Goal: Task Accomplishment & Management: Complete application form

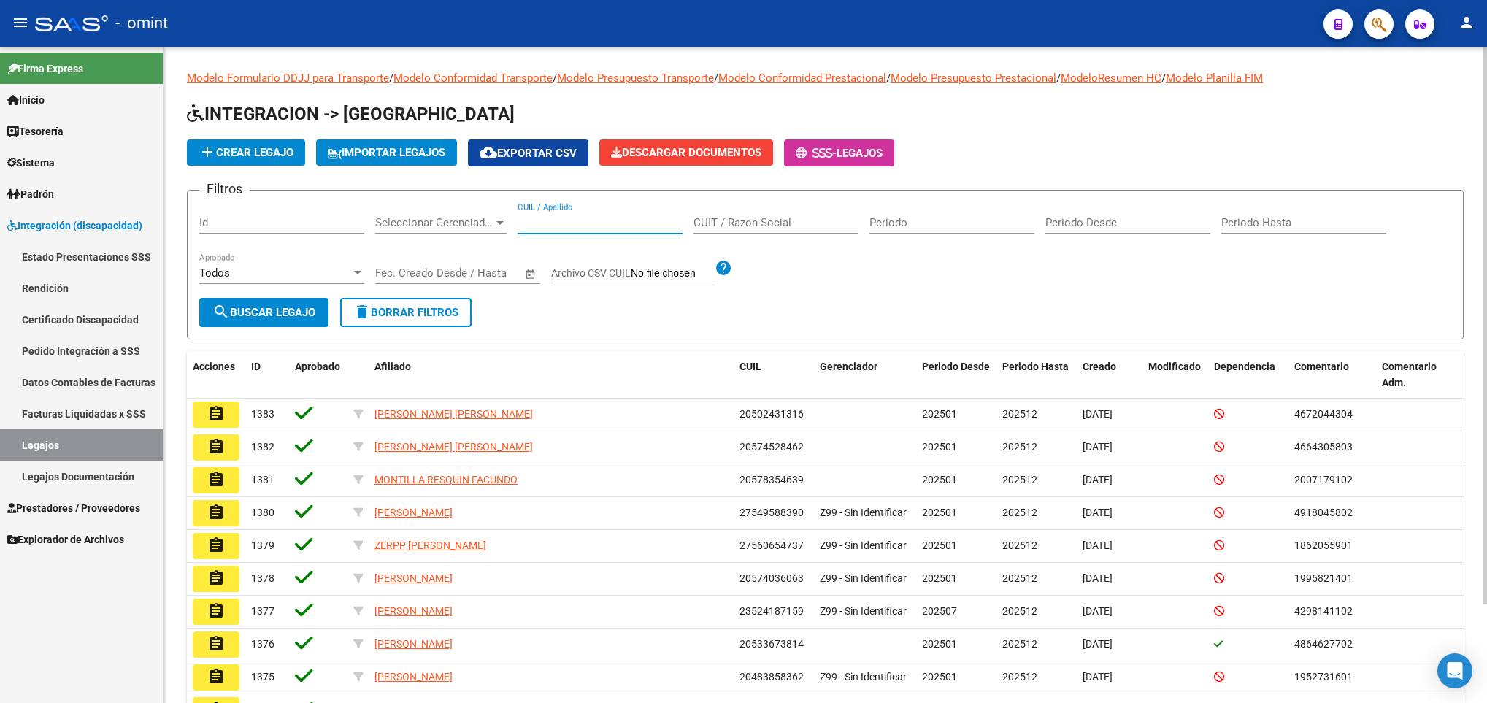
click at [603, 228] on input "CUIL / Apellido" at bounding box center [599, 222] width 165 height 13
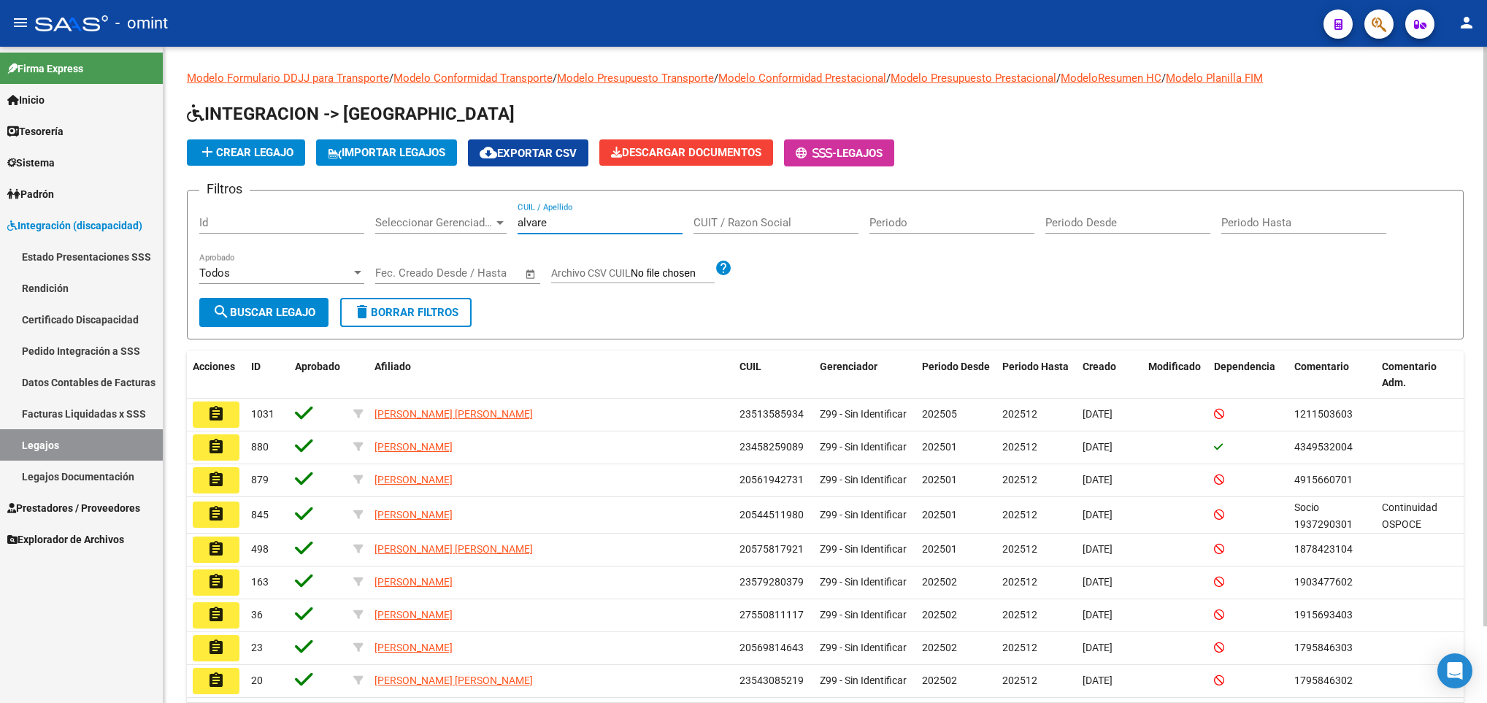
type input "alvare"
click at [1481, 647] on div "Modelo Formulario DDJJ para Transporte / Modelo Conformidad Transporte / Modelo…" at bounding box center [824, 416] width 1323 height 739
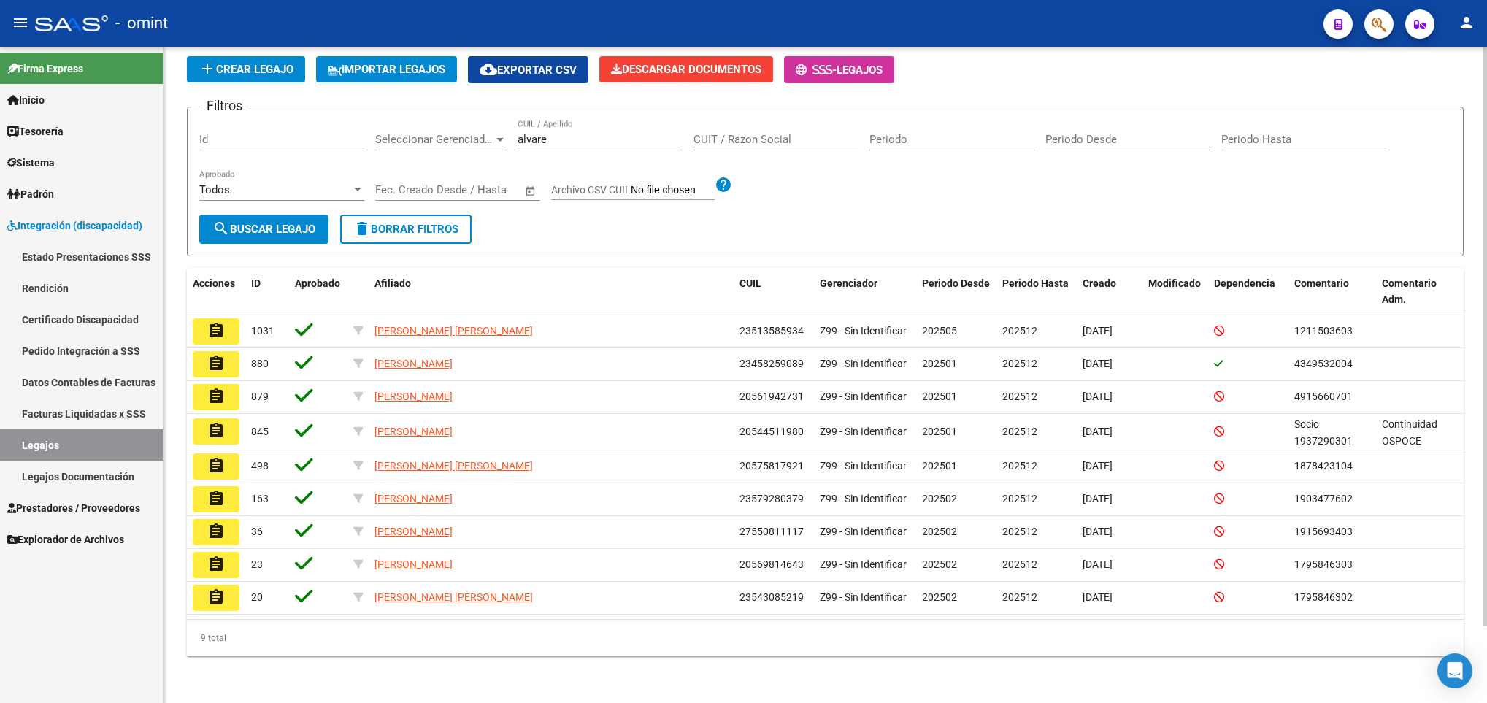
click at [1483, 651] on div at bounding box center [1485, 375] width 4 height 656
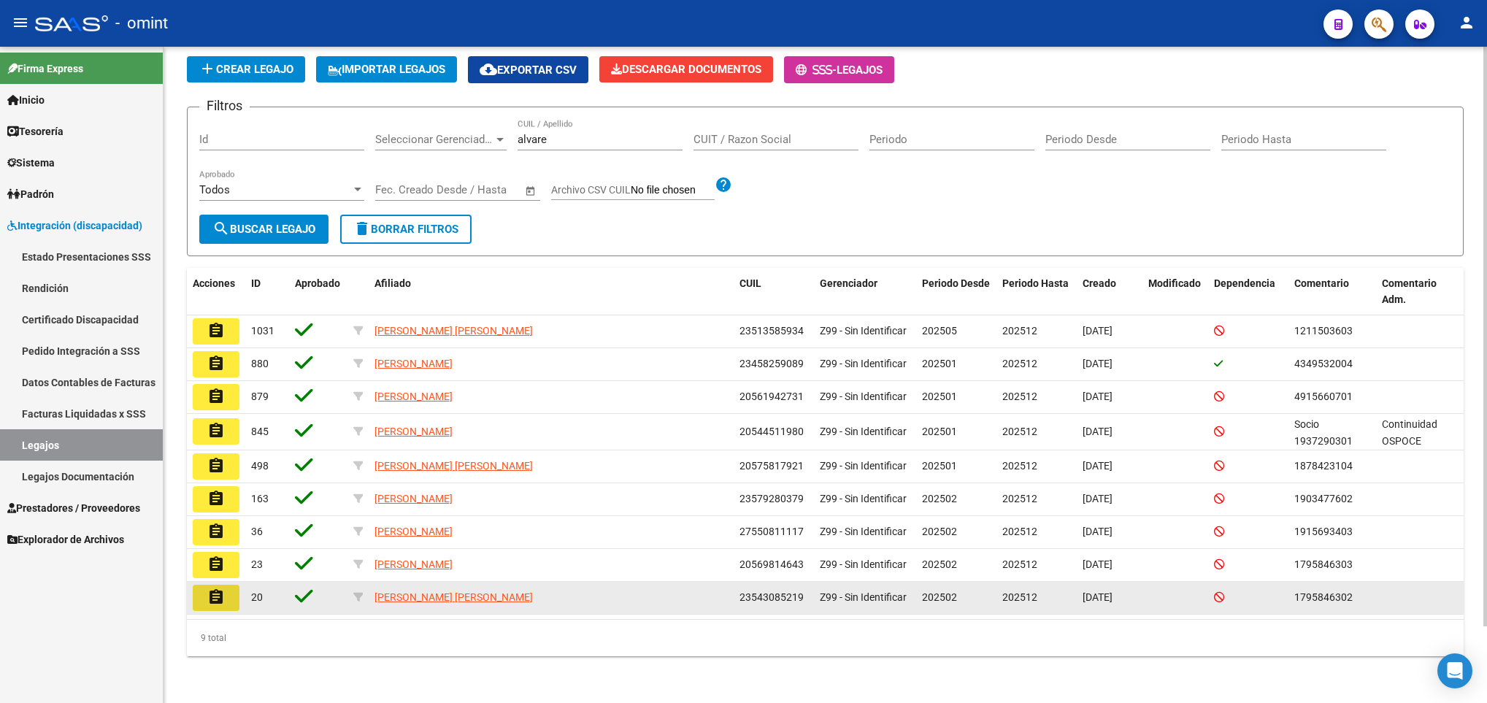
click at [215, 598] on mat-icon "assignment" at bounding box center [216, 597] width 18 height 18
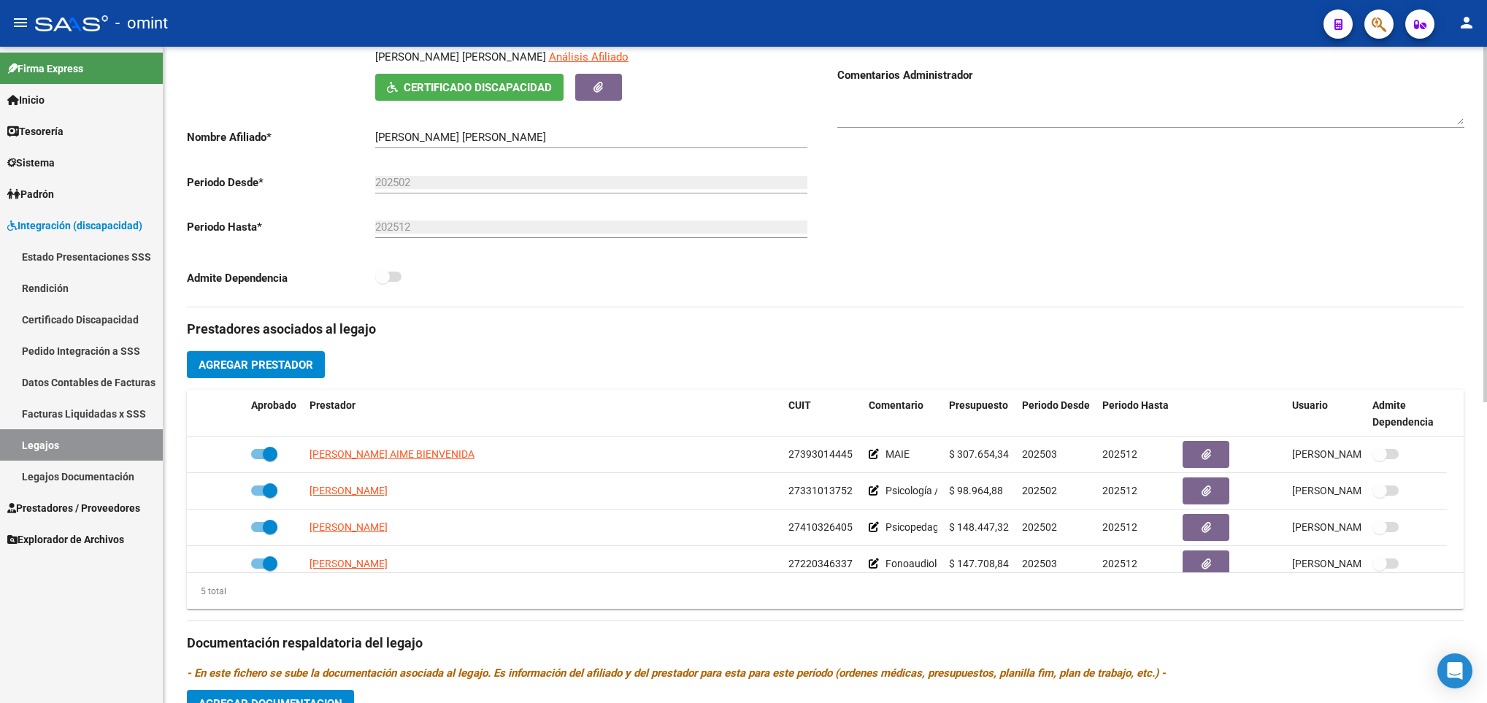
scroll to position [307, 0]
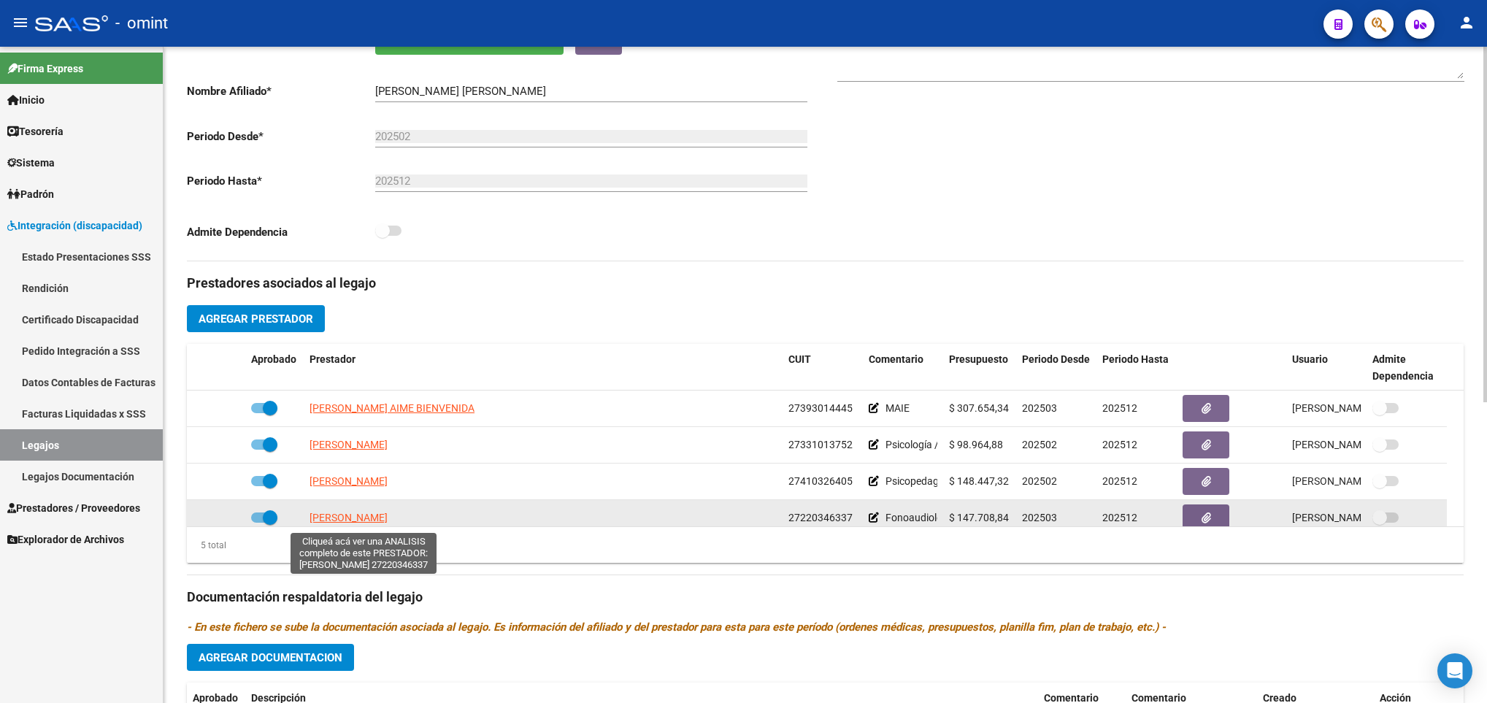
click at [355, 523] on span "[PERSON_NAME]" at bounding box center [348, 518] width 78 height 12
type textarea "27220346337"
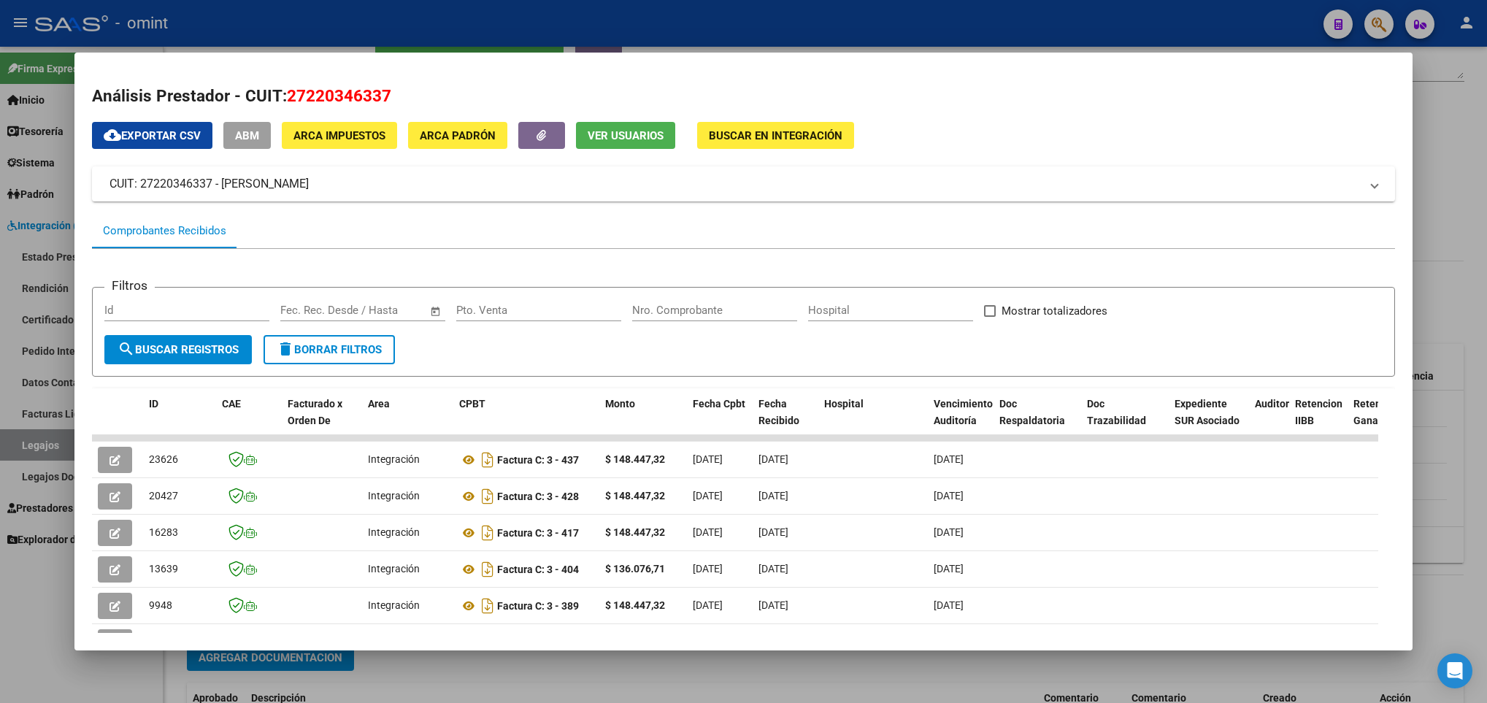
scroll to position [151, 0]
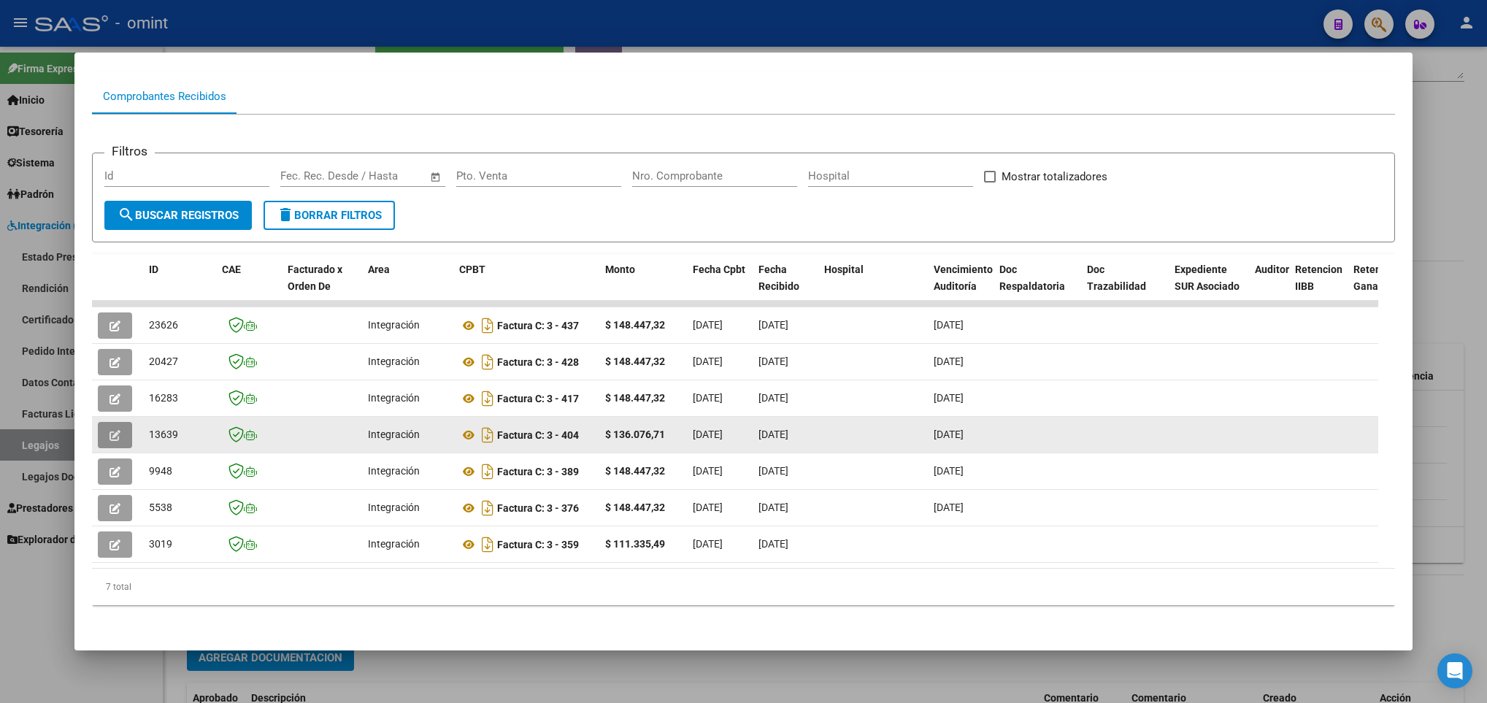
click at [107, 422] on button "button" at bounding box center [115, 435] width 34 height 26
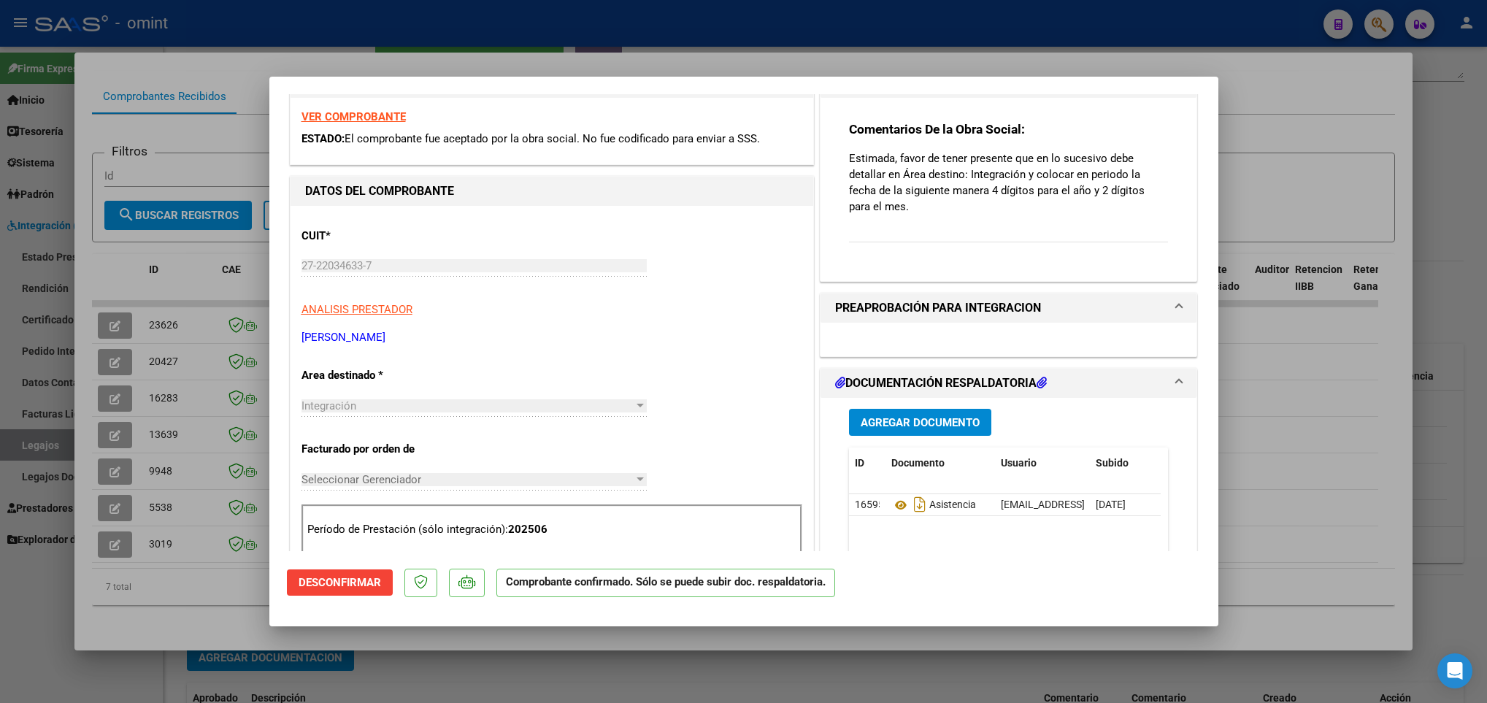
scroll to position [0, 0]
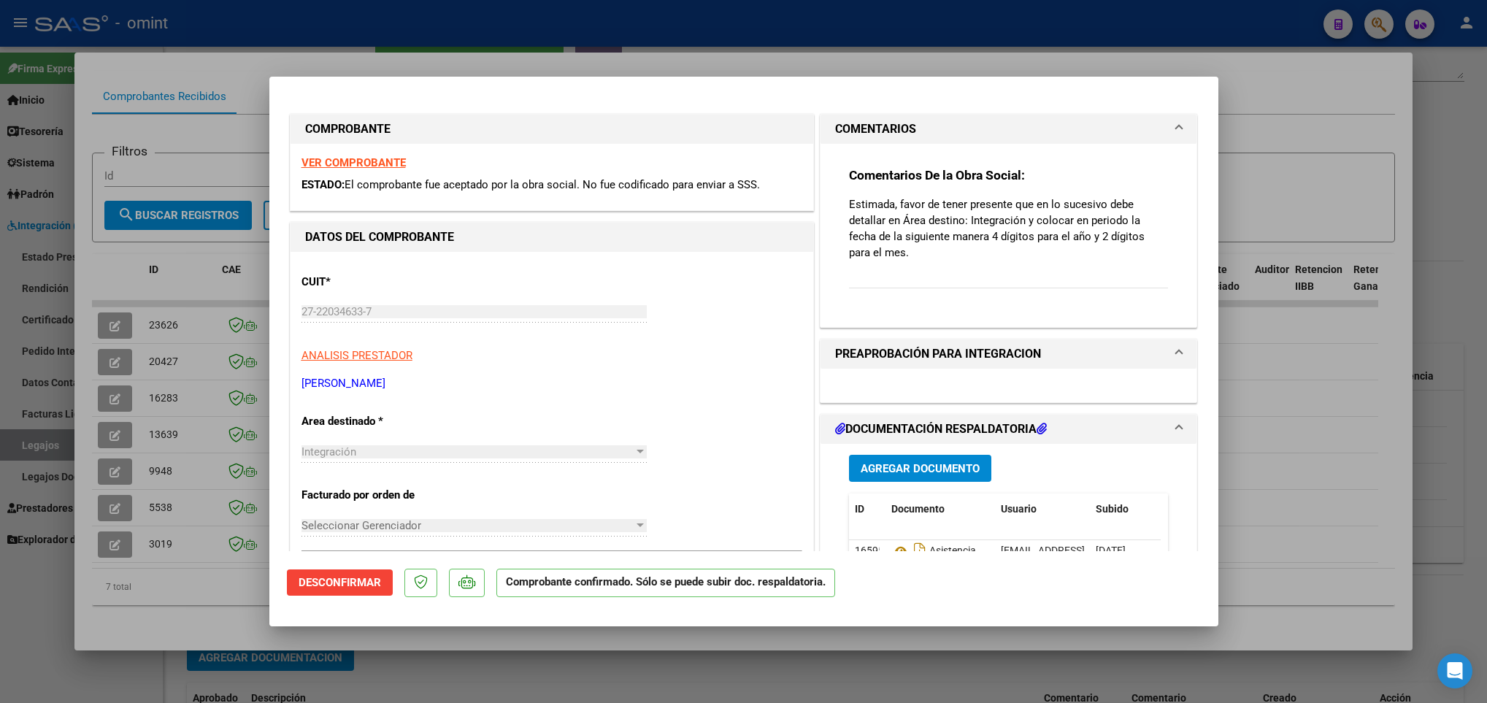
click at [1298, 563] on div at bounding box center [743, 351] width 1487 height 703
type input "$ 0,00"
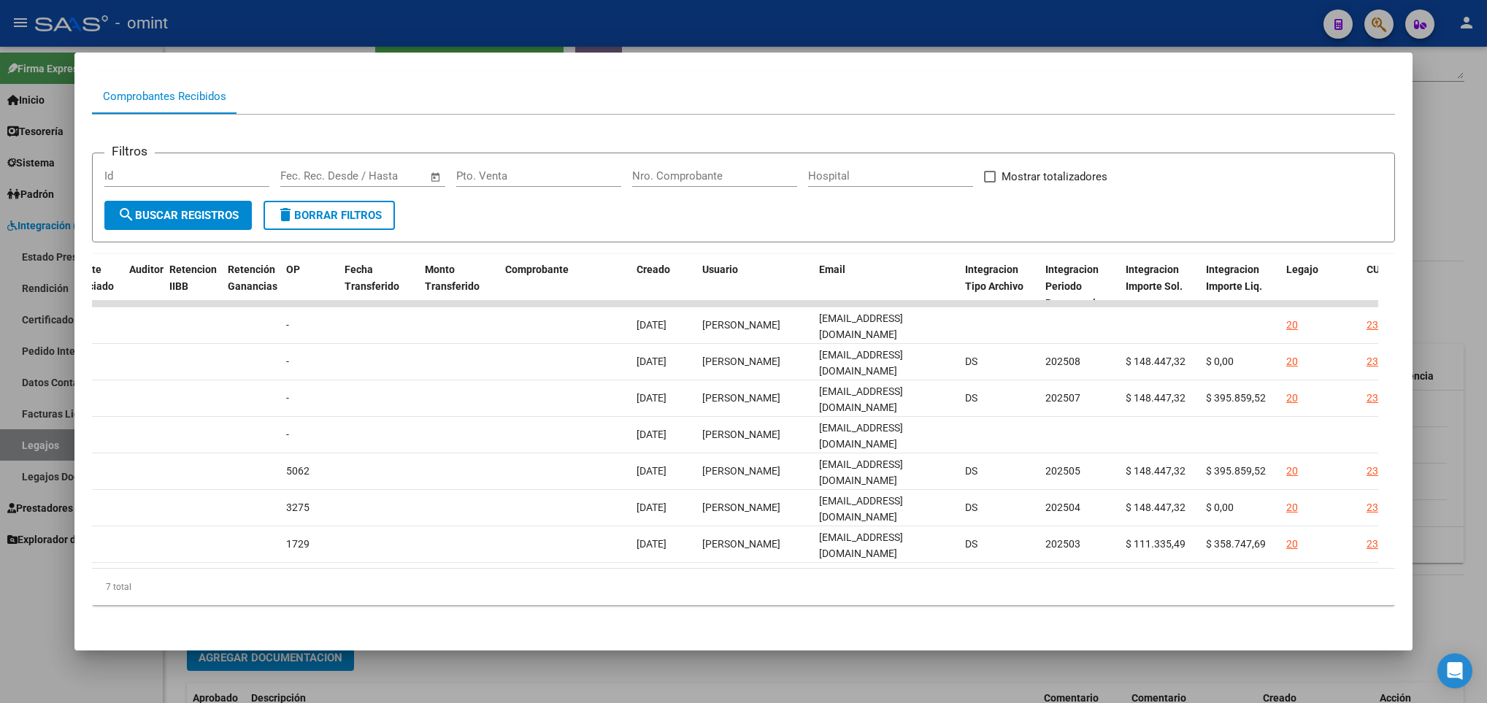
scroll to position [0, 1866]
